Goal: Task Accomplishment & Management: Manage account settings

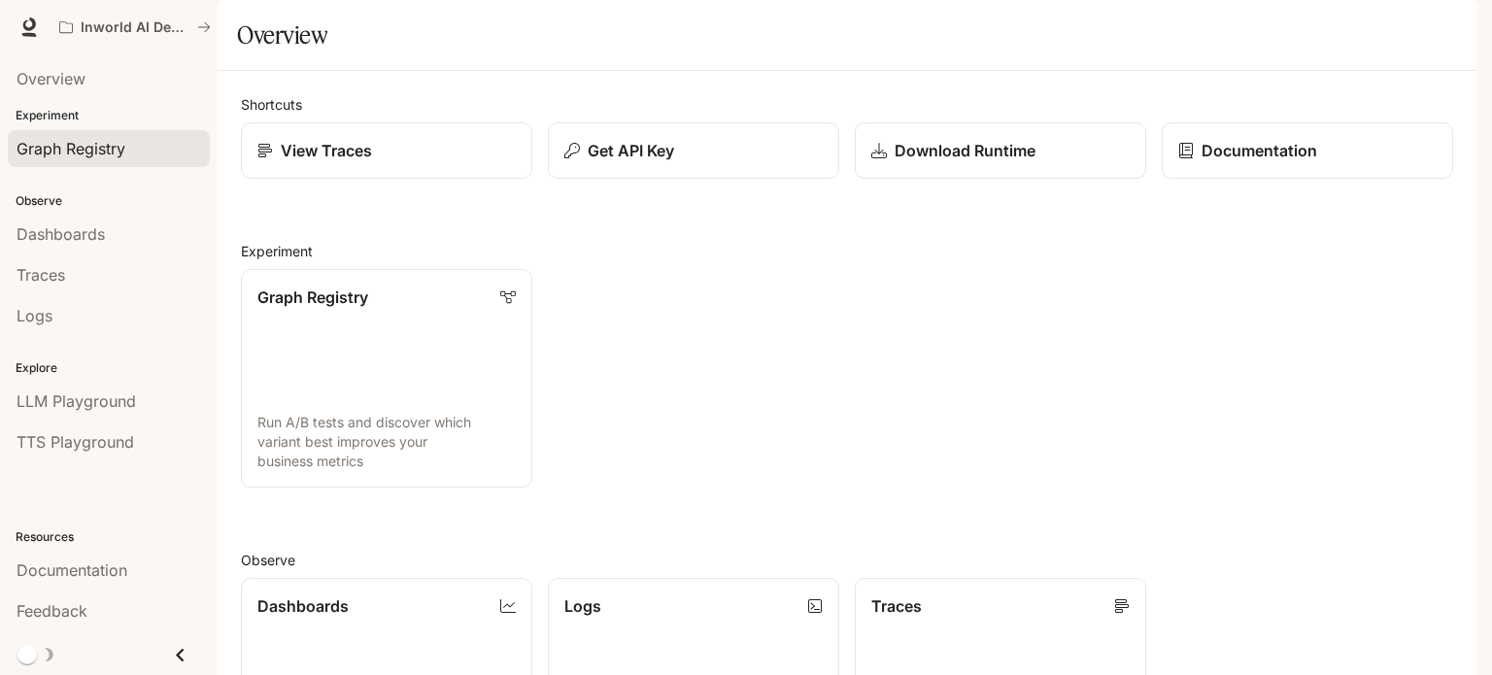
click at [66, 130] on link "Graph Registry" at bounding box center [109, 148] width 202 height 37
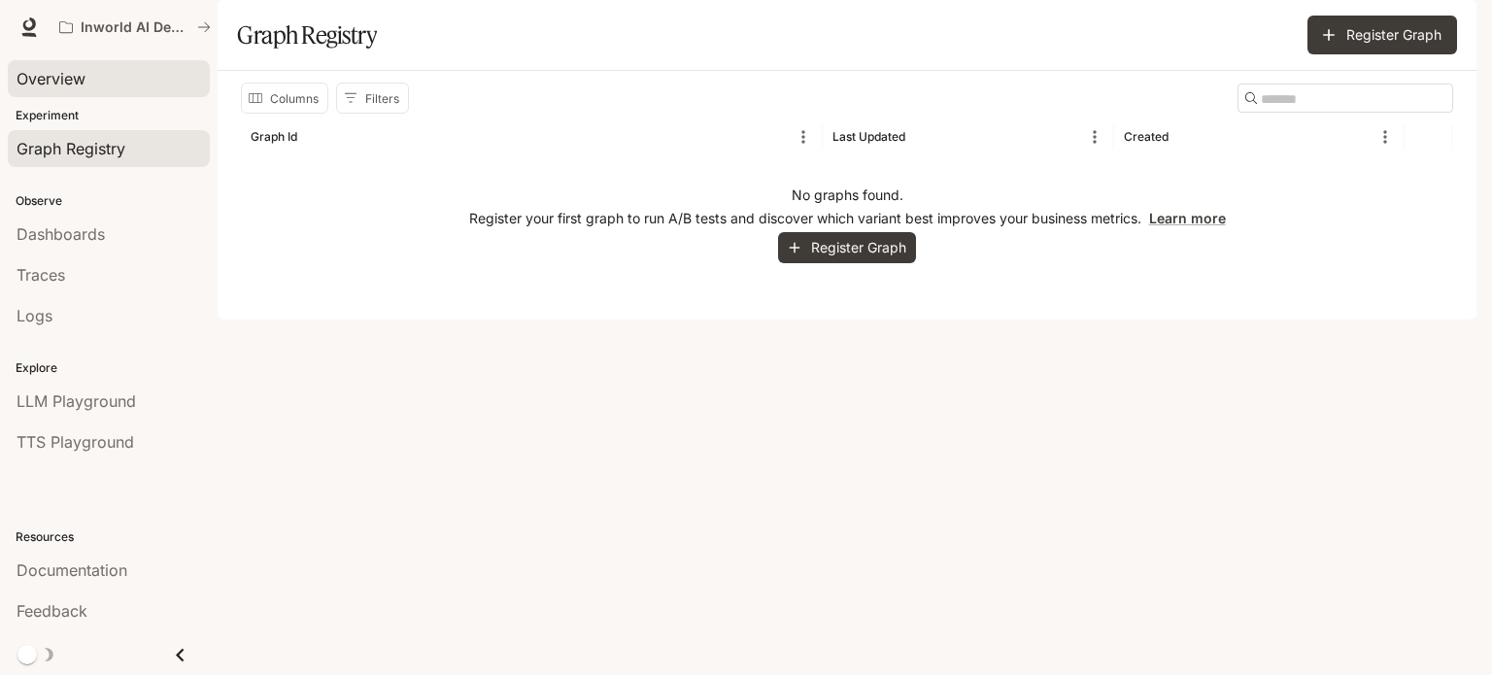
click at [80, 92] on link "Overview" at bounding box center [109, 78] width 202 height 37
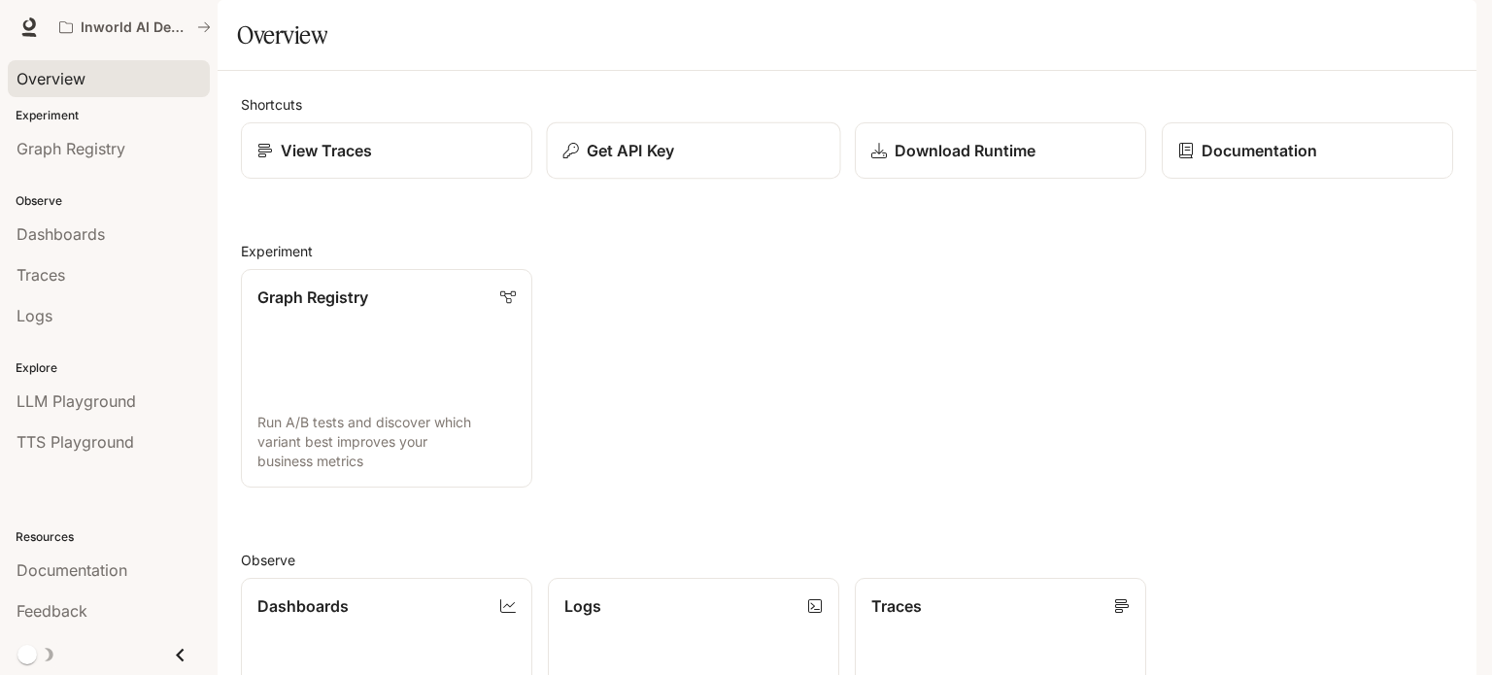
click at [730, 162] on div "Get API Key" at bounding box center [693, 150] width 261 height 23
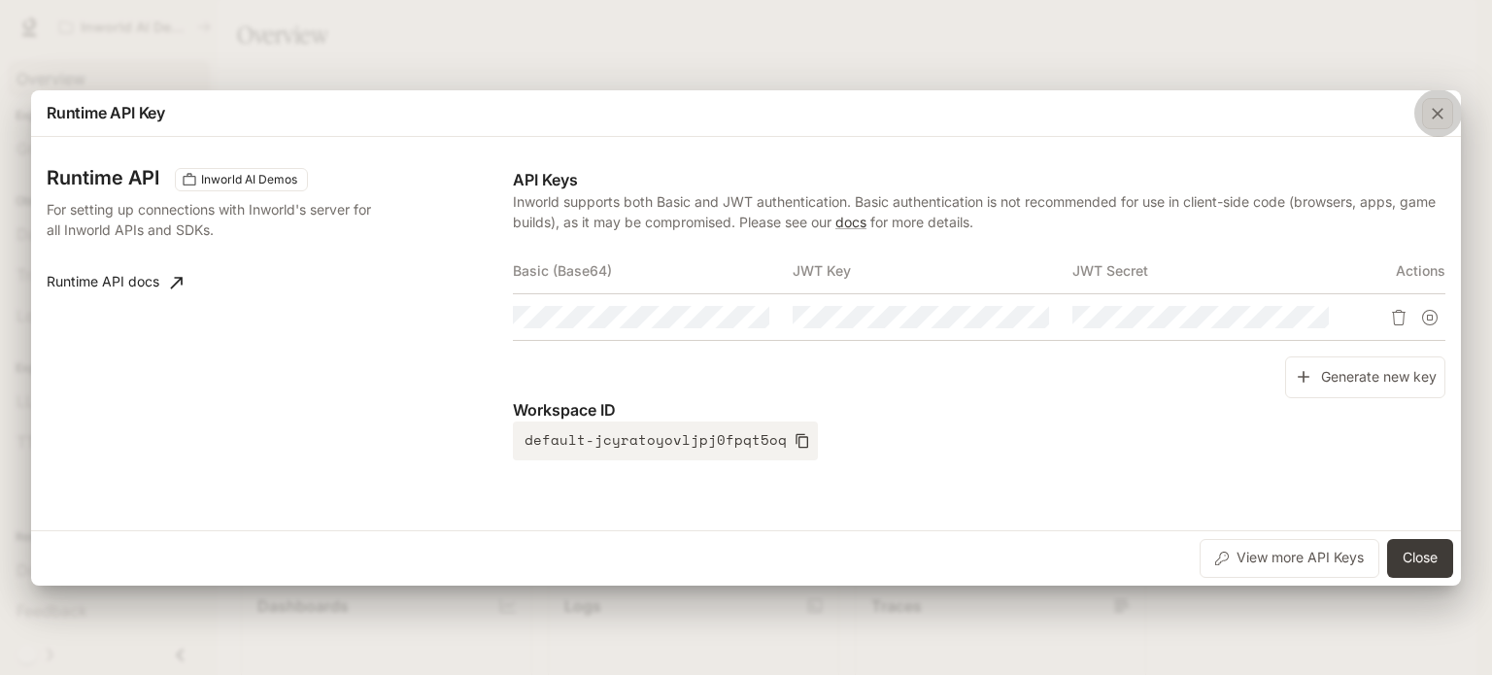
click at [1435, 116] on icon "button" at bounding box center [1437, 114] width 12 height 12
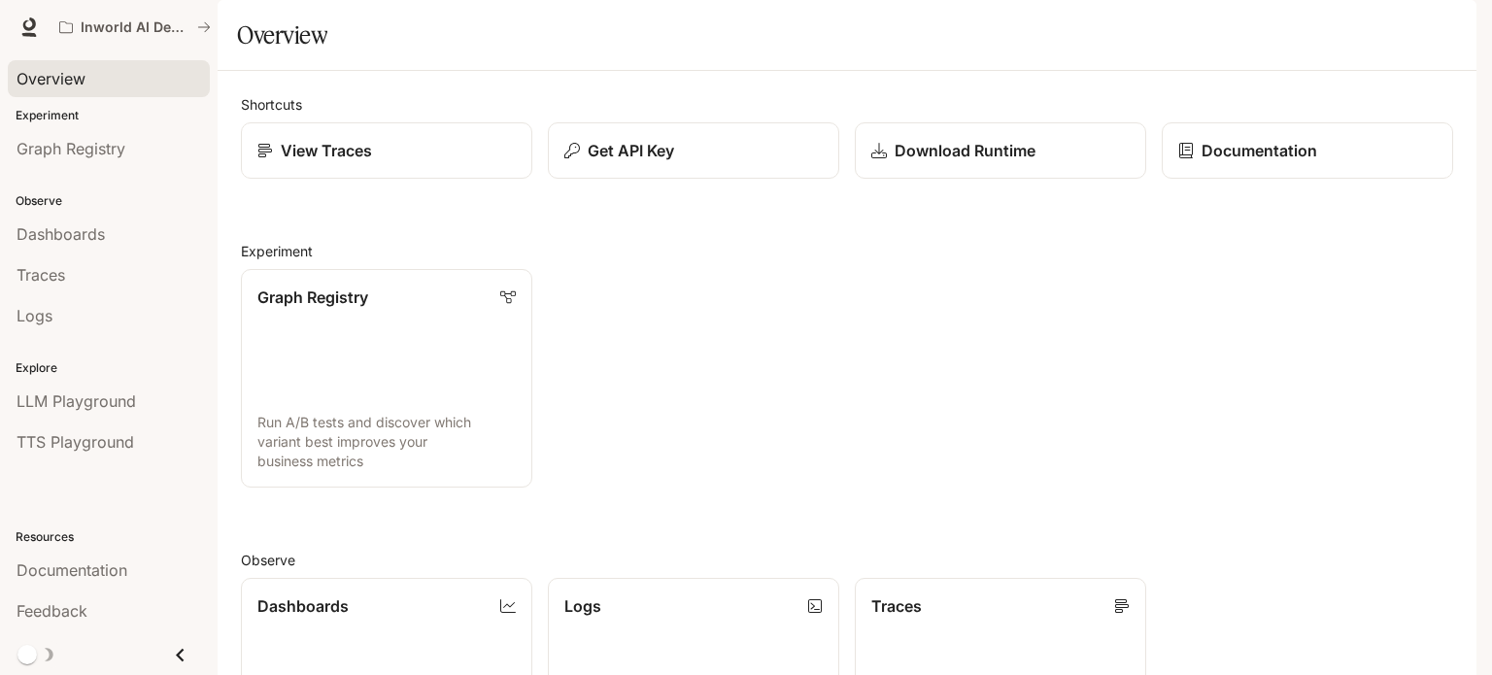
click at [1450, 38] on div "button" at bounding box center [1448, 27] width 27 height 27
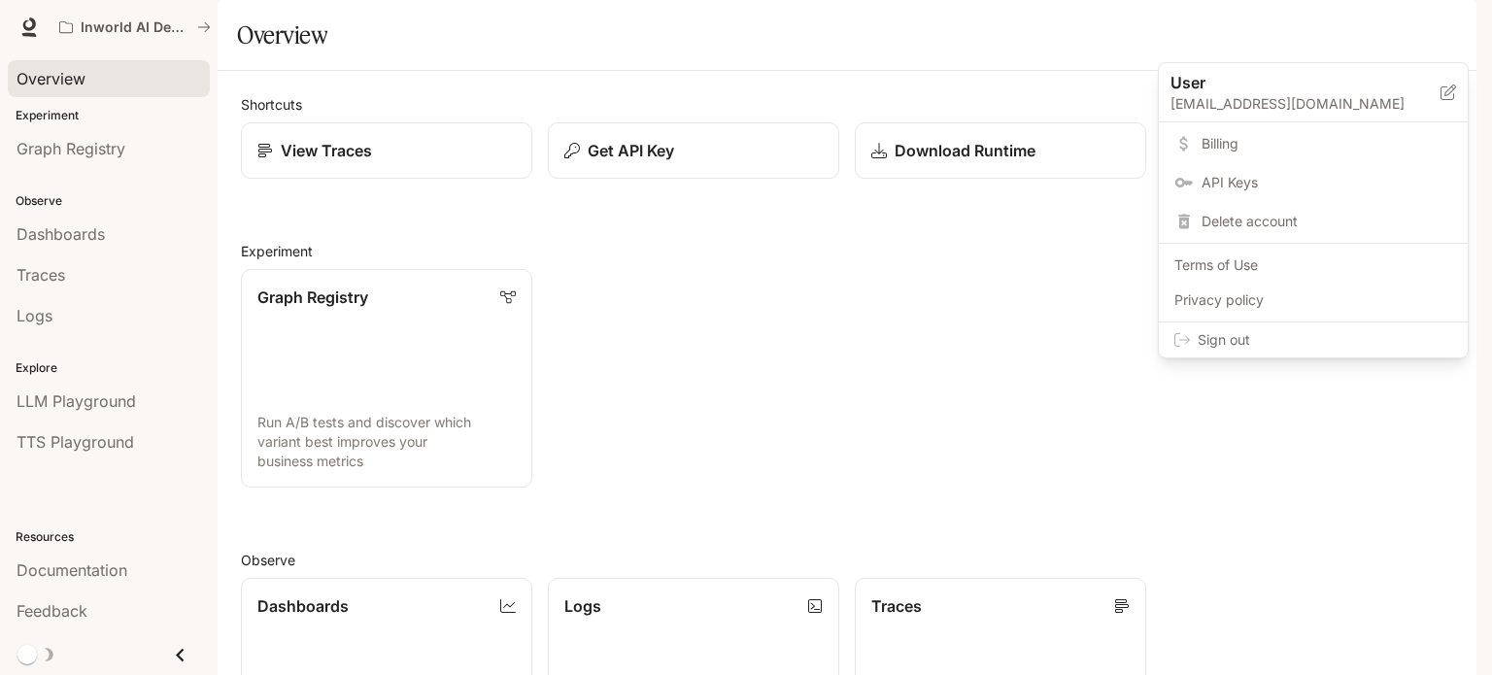
click at [1255, 143] on span "Billing" at bounding box center [1326, 143] width 251 height 19
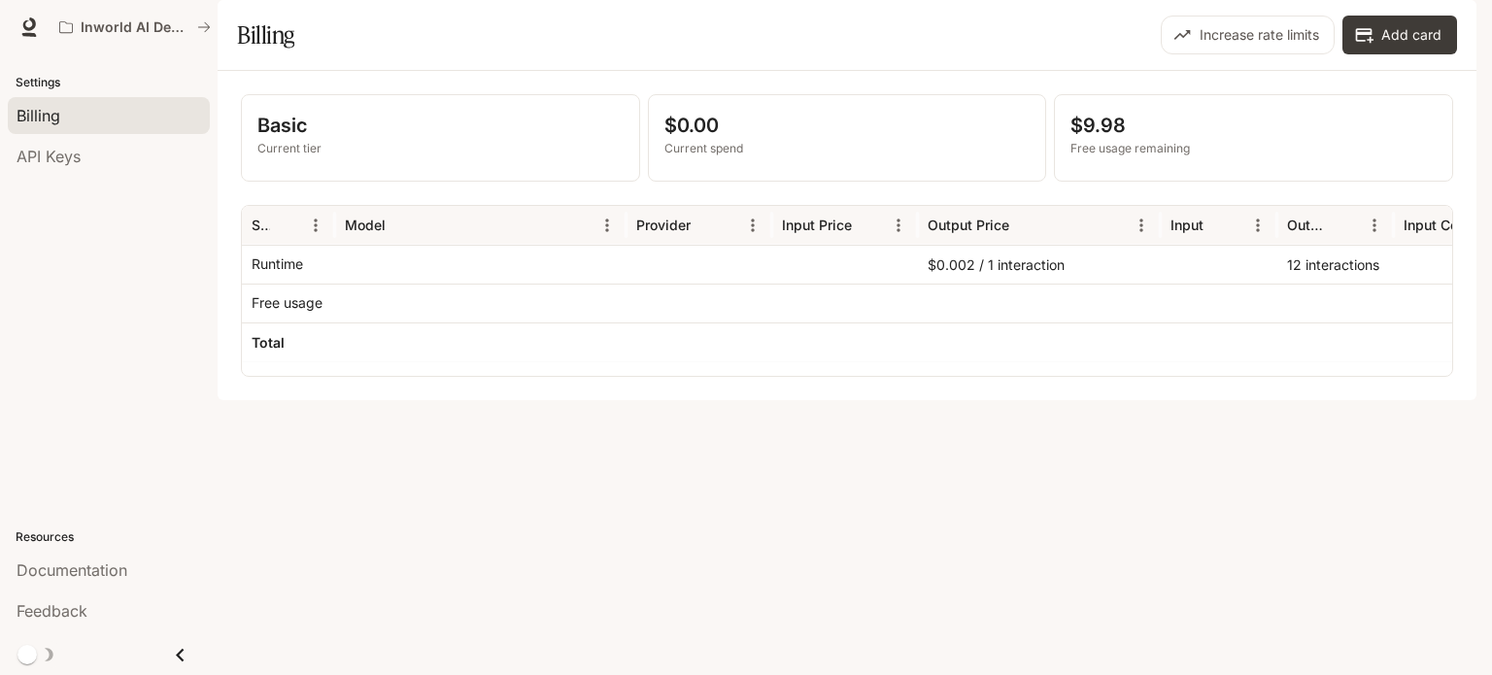
drag, startPoint x: 1053, startPoint y: 412, endPoint x: 1125, endPoint y: 430, distance: 74.2
click at [1125, 400] on div "Basic Current tier $0.00 Current spend $9.98 Free usage remaining Service Model…" at bounding box center [847, 235] width 1259 height 329
click at [902, 400] on div "Basic Current tier $0.00 Current spend $9.98 Free usage remaining Service Model…" at bounding box center [847, 235] width 1259 height 329
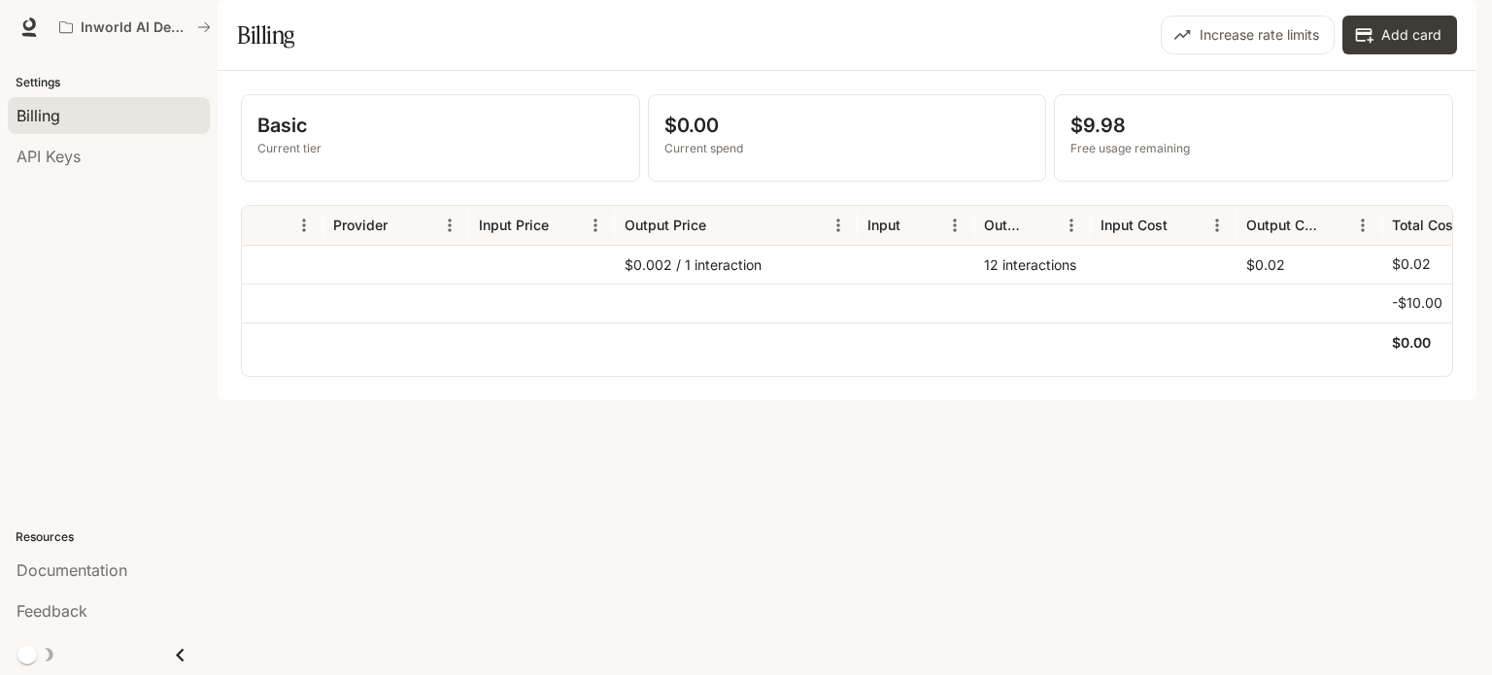
scroll to position [0, 378]
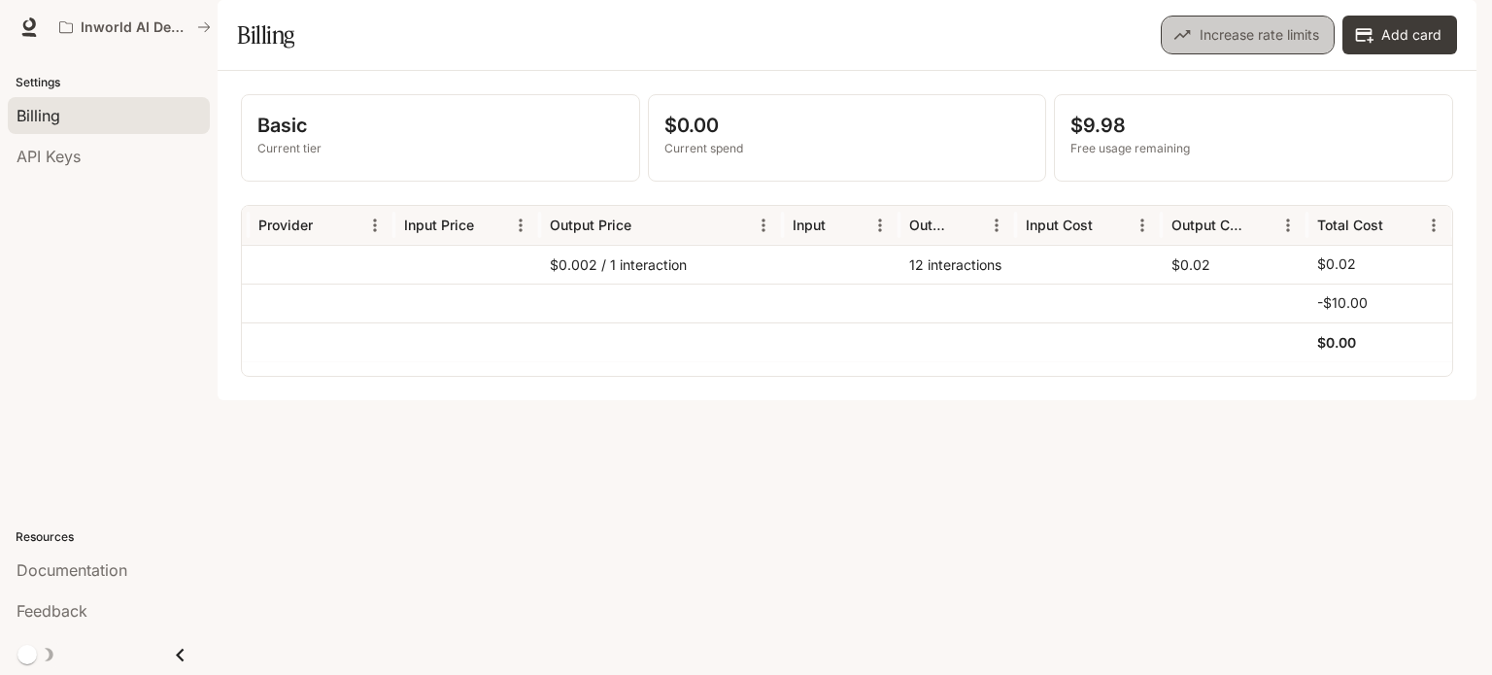
click at [1275, 54] on button "Increase rate limits" at bounding box center [1247, 35] width 174 height 39
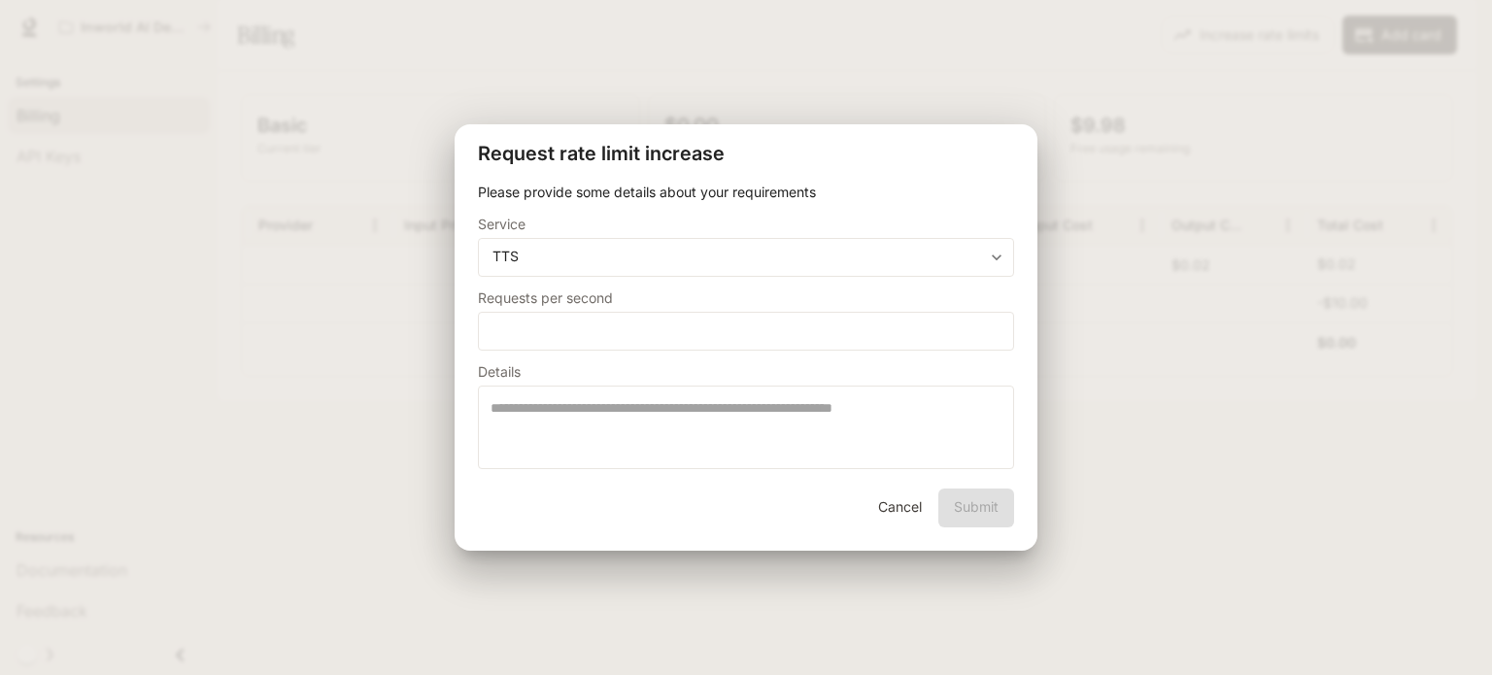
click at [1224, 309] on div "**********" at bounding box center [746, 337] width 1492 height 675
